Goal: Check status: Check status

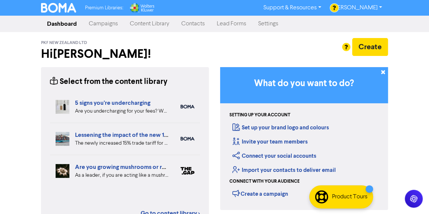
click at [95, 23] on link "Campaigns" at bounding box center [103, 23] width 41 height 15
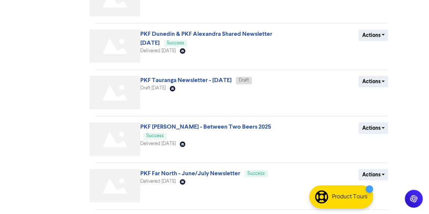
scroll to position [331, 0]
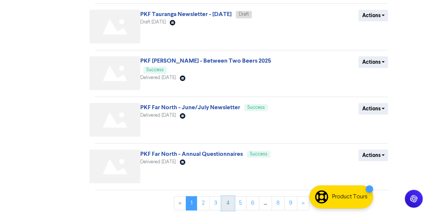
click at [229, 202] on link "4" at bounding box center [227, 203] width 13 height 14
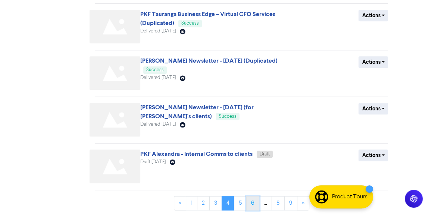
click at [252, 197] on link "6" at bounding box center [252, 203] width 13 height 14
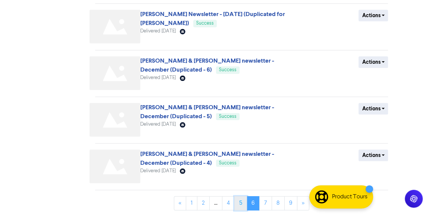
click at [240, 203] on link "5" at bounding box center [240, 203] width 13 height 14
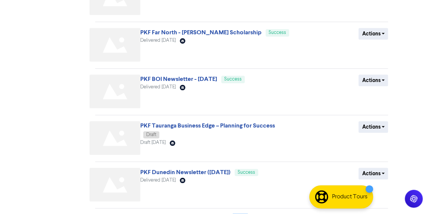
scroll to position [308, 0]
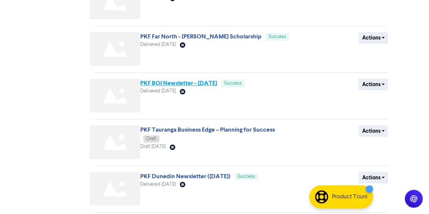
click at [198, 85] on link "PKF BOI Newsletter - [DATE]" at bounding box center [178, 82] width 77 height 7
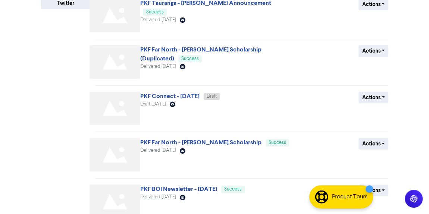
scroll to position [331, 0]
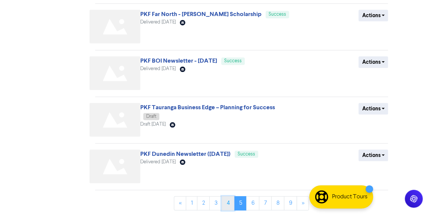
click at [229, 204] on link "4" at bounding box center [227, 203] width 13 height 14
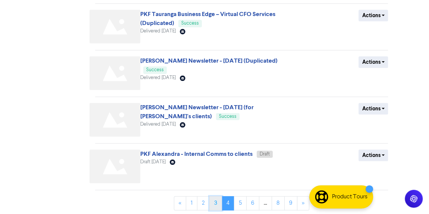
click at [215, 204] on link "3" at bounding box center [215, 203] width 13 height 14
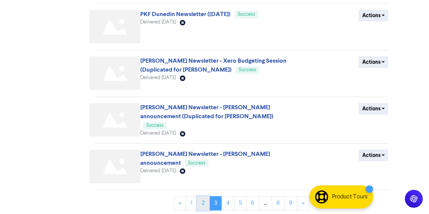
click at [204, 202] on link "2" at bounding box center [203, 203] width 13 height 14
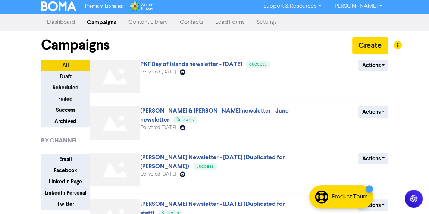
scroll to position [0, 0]
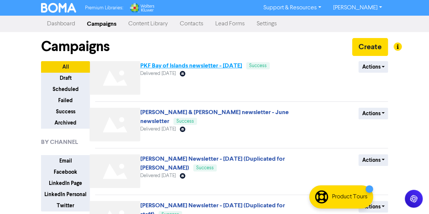
click at [182, 66] on link "PKF Bay of Islands newsletter - June 2025" at bounding box center [191, 65] width 102 height 7
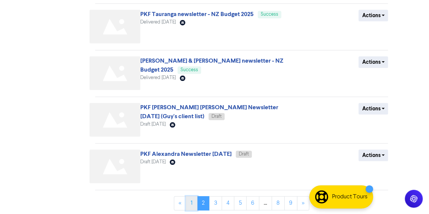
click at [194, 205] on link "1" at bounding box center [192, 203] width 12 height 14
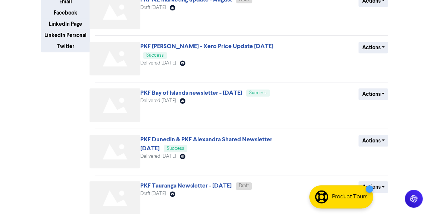
scroll to position [158, 0]
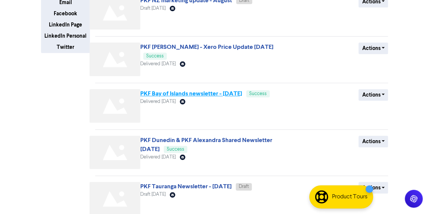
click at [217, 92] on link "PKF Bay of Islands newsletter - August 2025" at bounding box center [191, 93] width 102 height 7
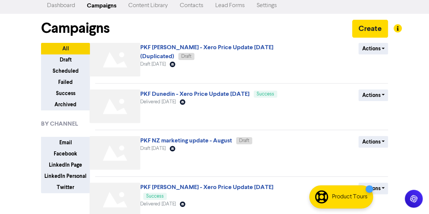
scroll to position [0, 0]
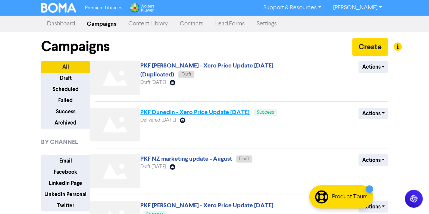
click at [240, 111] on link "PKF Dunedin - Xero Price Update August 2025" at bounding box center [194, 111] width 109 height 7
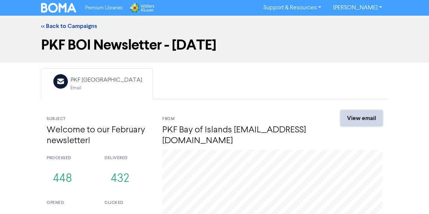
click at [362, 118] on link "View email" at bounding box center [361, 118] width 42 height 16
